Goal: Find specific page/section: Find specific page/section

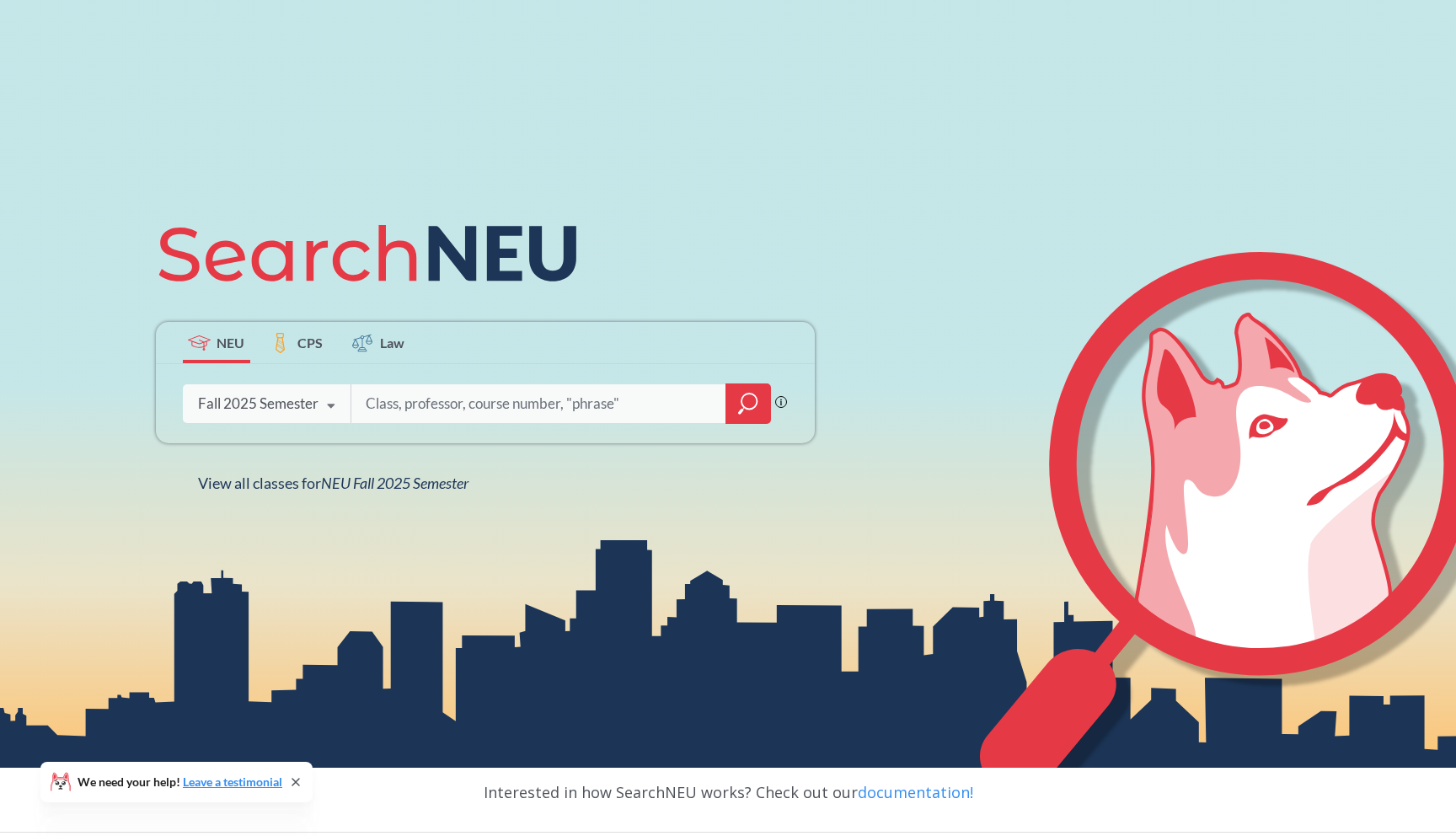
scroll to position [196, 0]
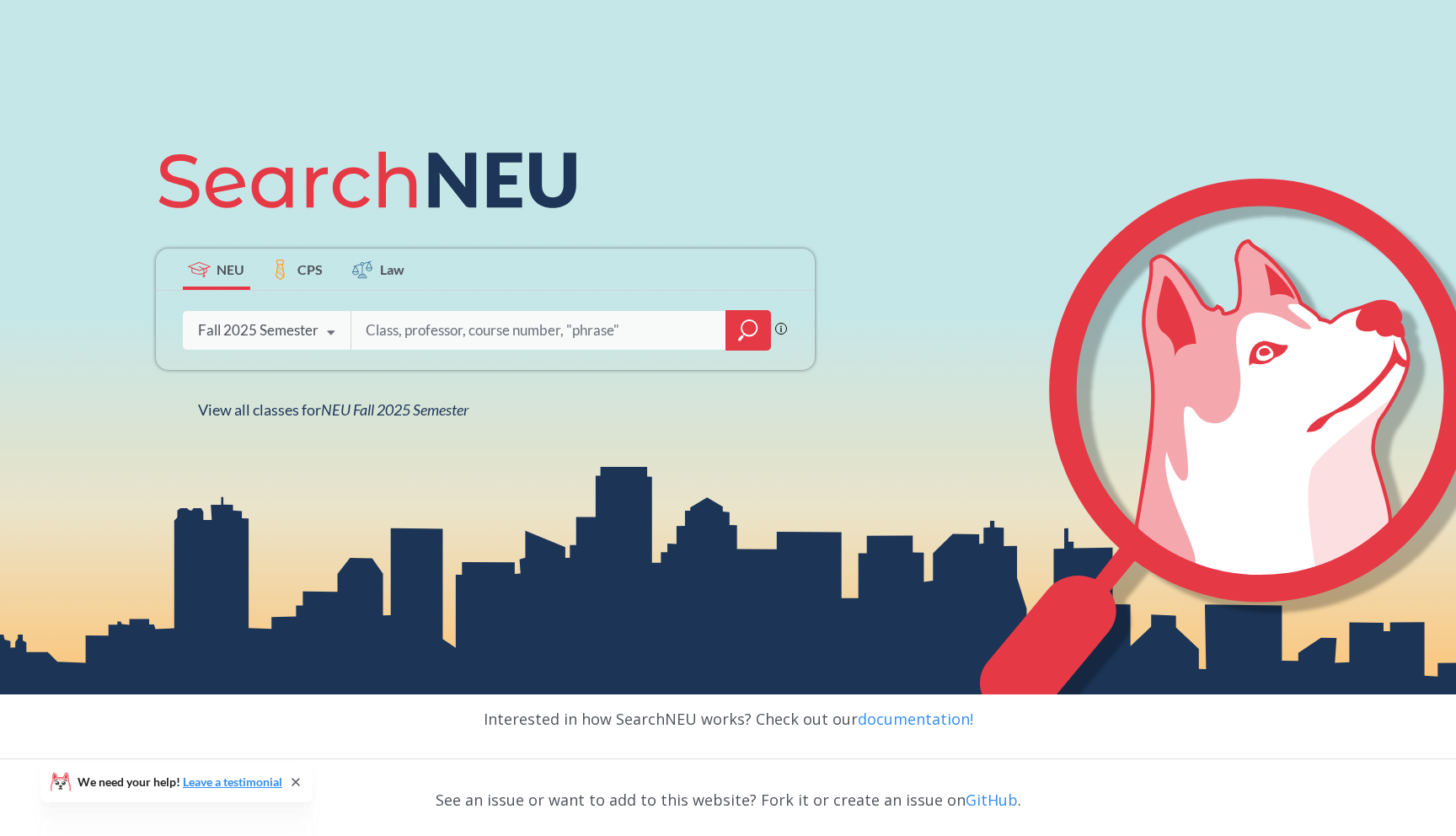
click at [506, 340] on input "search" at bounding box center [539, 330] width 350 height 36
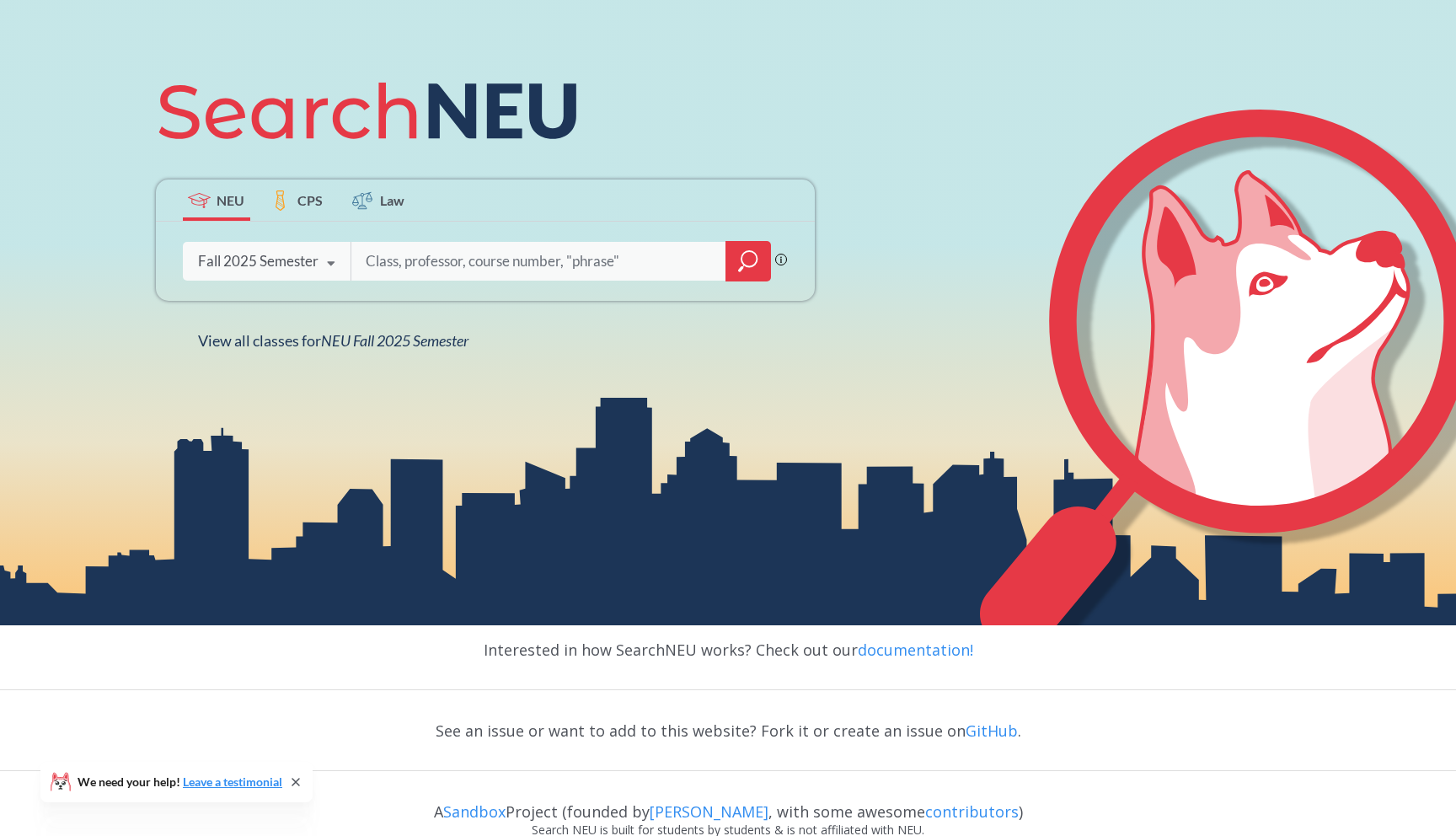
scroll to position [312, 0]
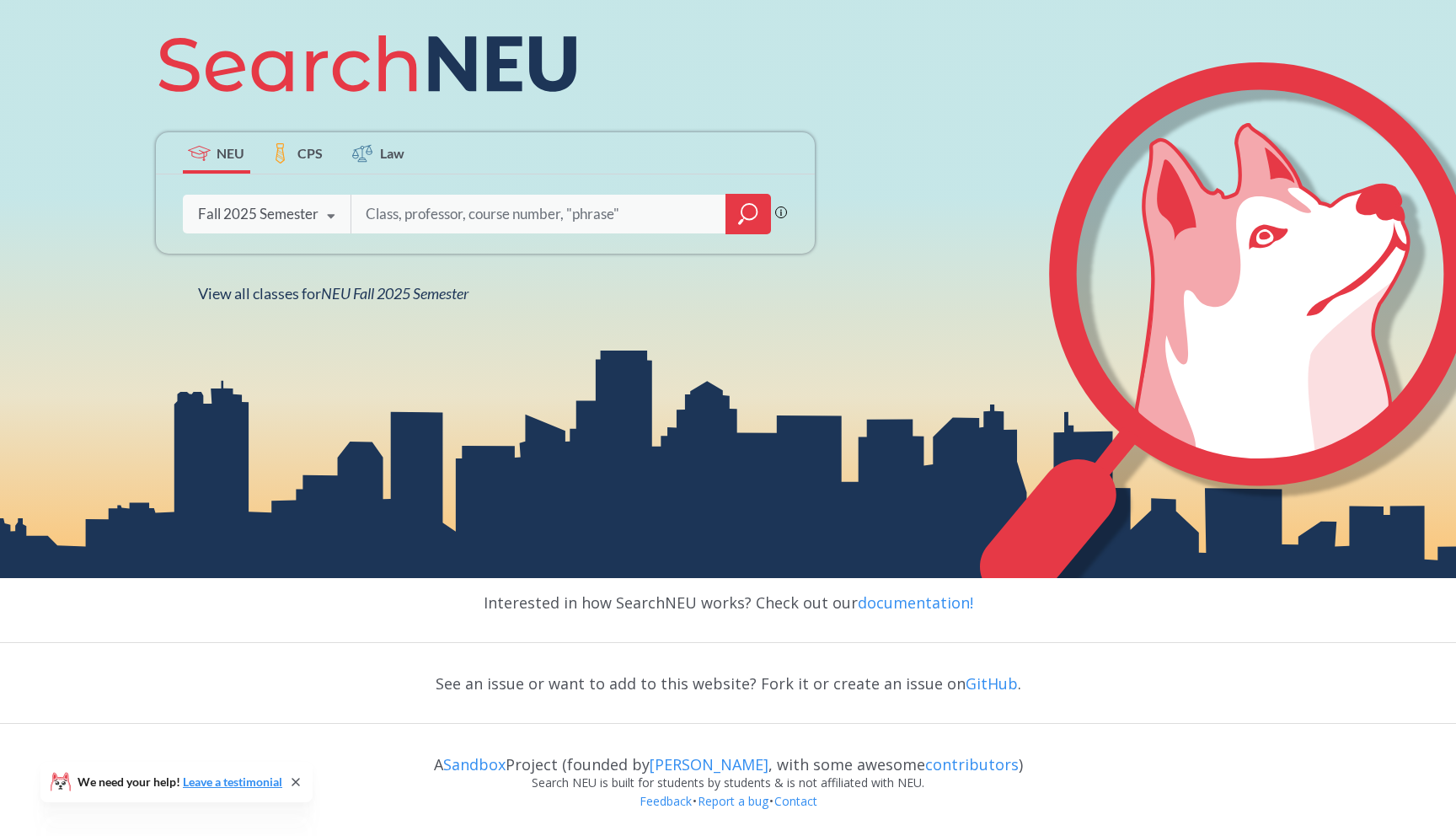
click at [319, 156] on span "CPS" at bounding box center [309, 153] width 25 height 19
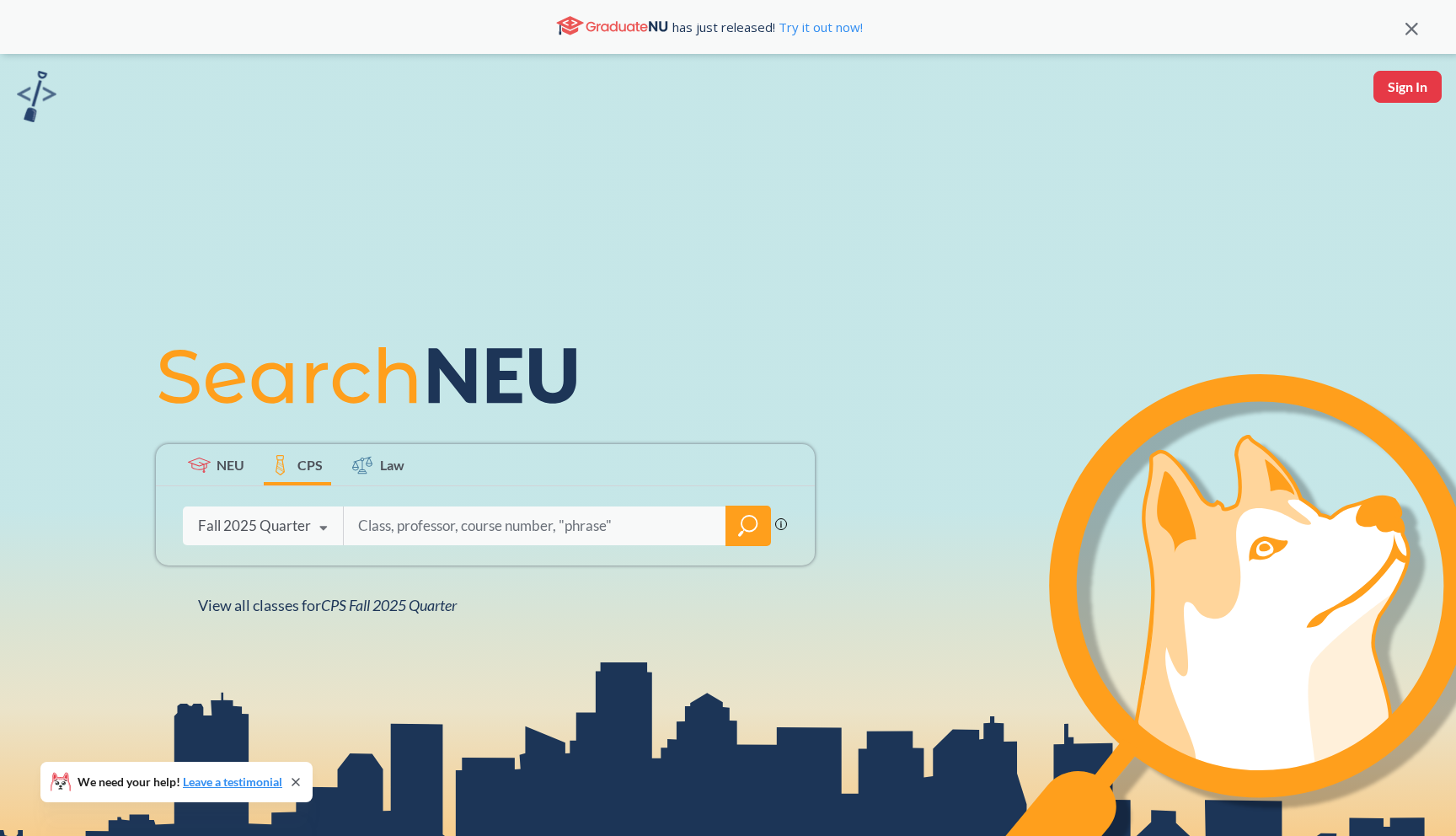
click at [226, 462] on span "NEU" at bounding box center [230, 465] width 28 height 19
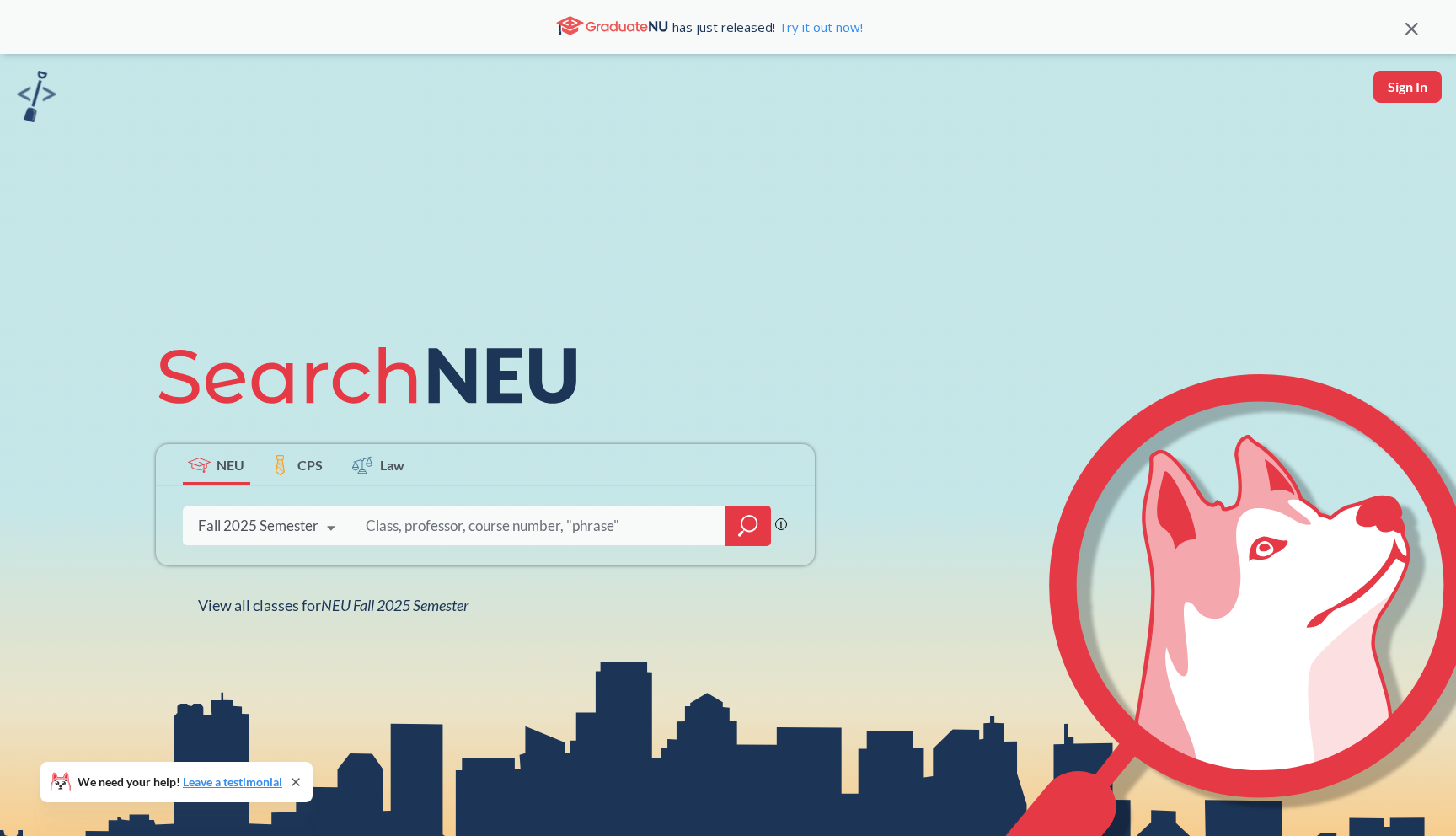
click at [713, 532] on input "search" at bounding box center [539, 526] width 350 height 36
click at [401, 527] on input "search" at bounding box center [539, 526] width 350 height 36
